Goal: Task Accomplishment & Management: Manage account settings

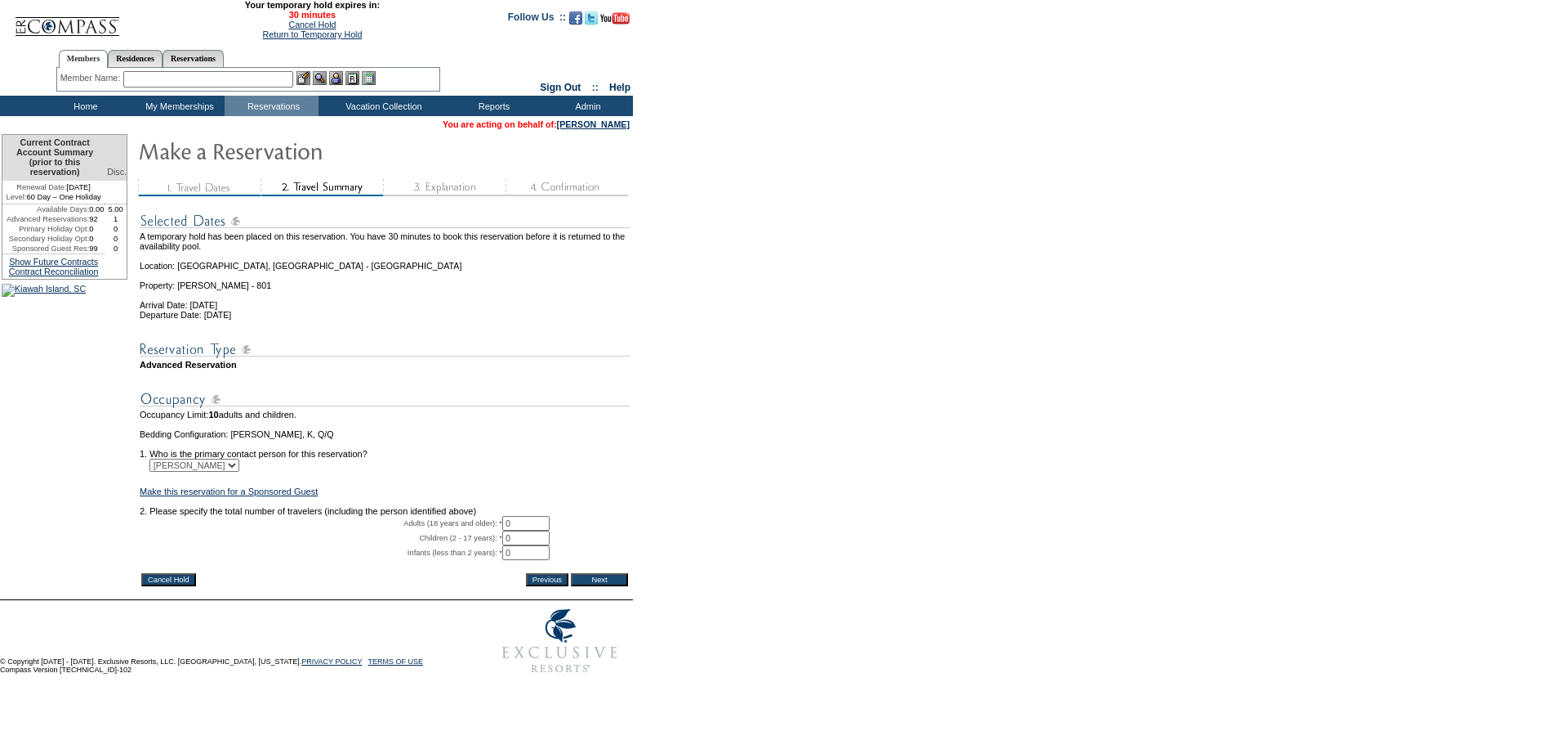
click at [538, 530] on input "0" at bounding box center [526, 522] width 48 height 14
type input "2"
click at [607, 586] on input "Next" at bounding box center [599, 579] width 57 height 13
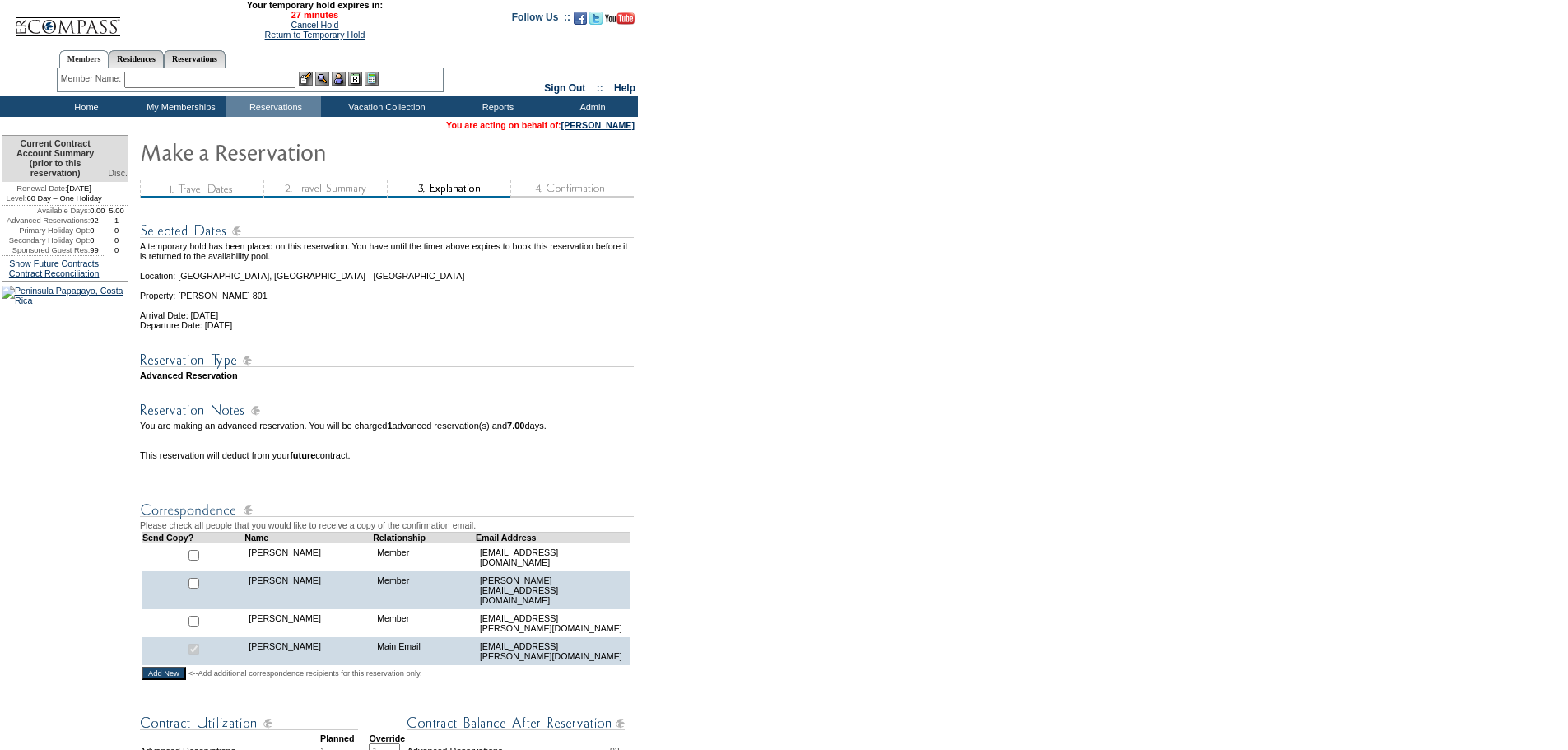
drag, startPoint x: 303, startPoint y: 23, endPoint x: 913, endPoint y: 56, distance: 610.9
click at [303, 23] on link "Cancel Hold" at bounding box center [315, 25] width 48 height 10
